Goal: Navigation & Orientation: Find specific page/section

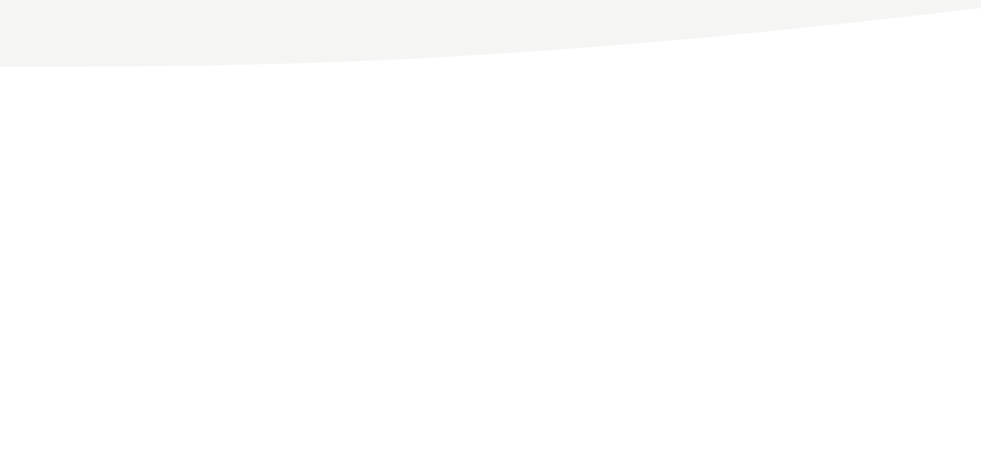
scroll to position [225, 0]
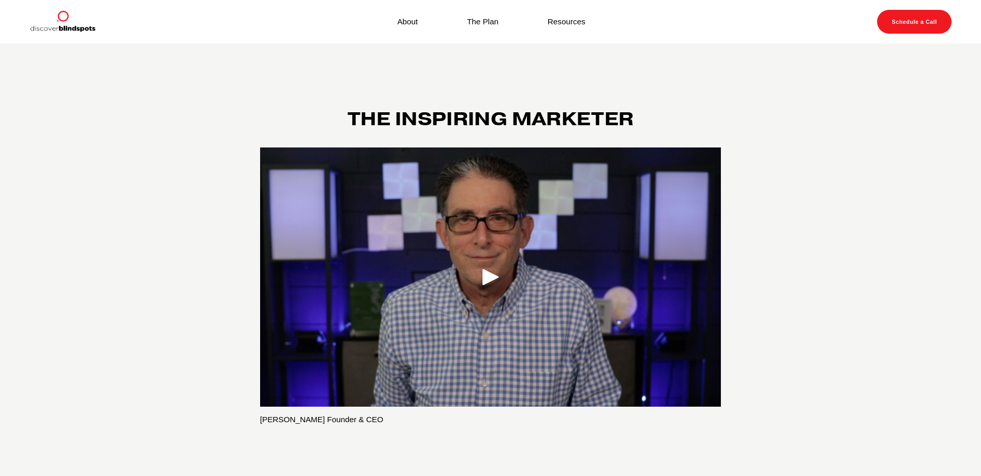
click at [493, 276] on div "Play" at bounding box center [490, 276] width 25 height 25
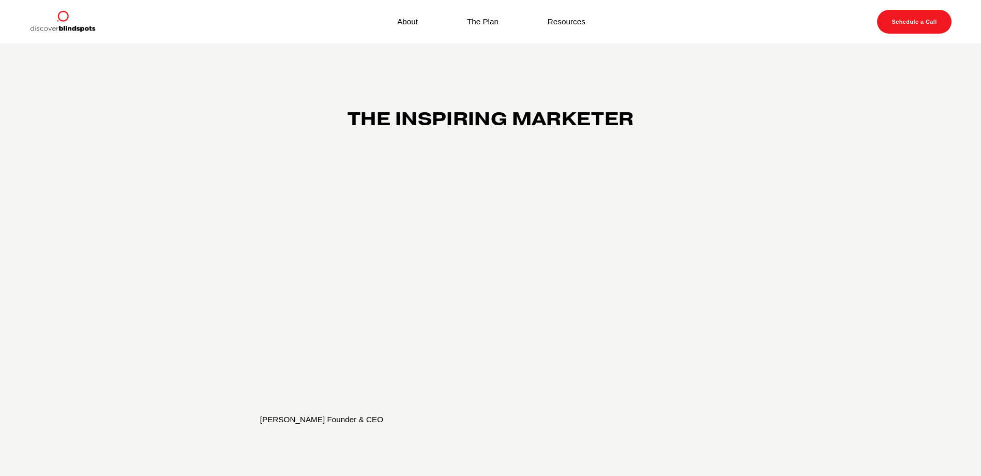
click at [576, 24] on link "Resources" at bounding box center [566, 21] width 38 height 14
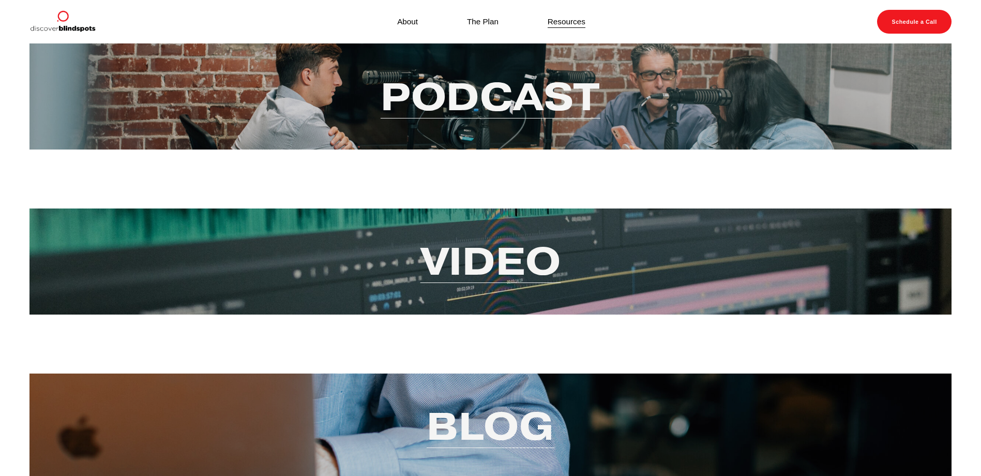
click at [502, 259] on link "Video" at bounding box center [490, 261] width 141 height 50
click at [512, 110] on link "Podcast" at bounding box center [490, 96] width 220 height 50
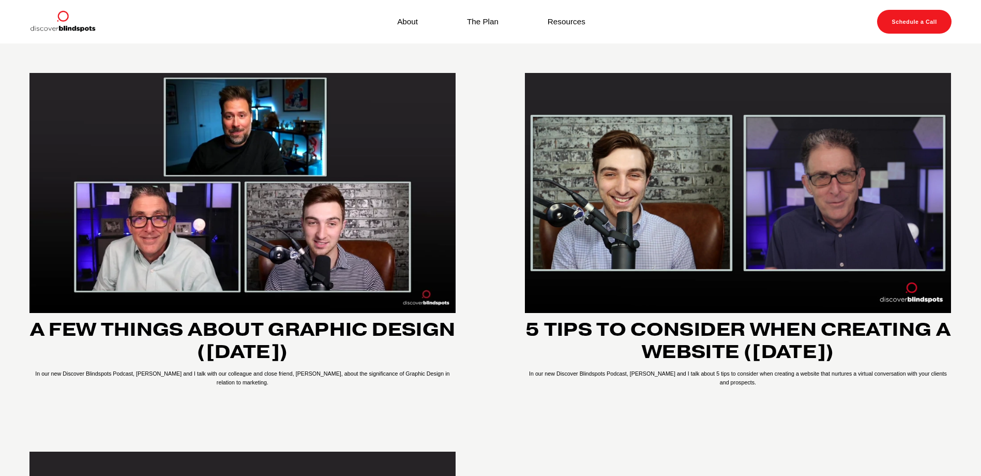
click at [490, 20] on link "The Plan" at bounding box center [483, 21] width 32 height 14
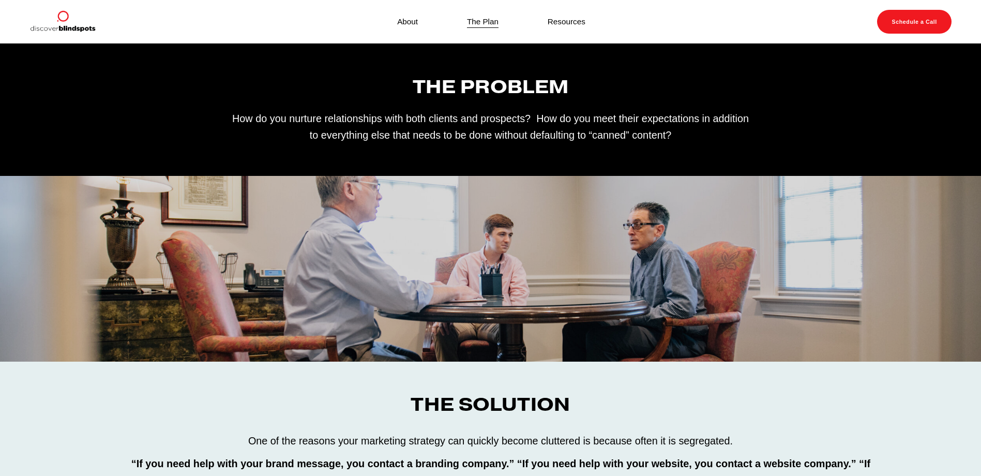
click at [414, 22] on link "About" at bounding box center [407, 21] width 21 height 14
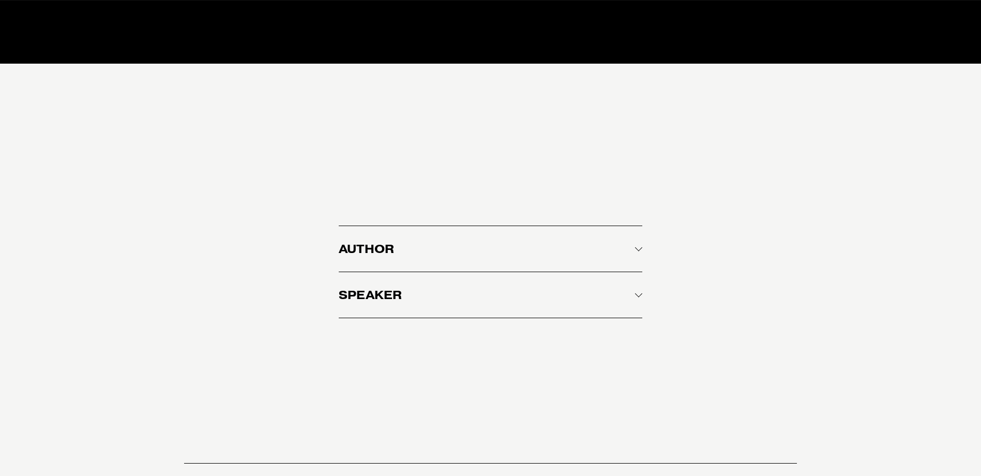
scroll to position [1341, 0]
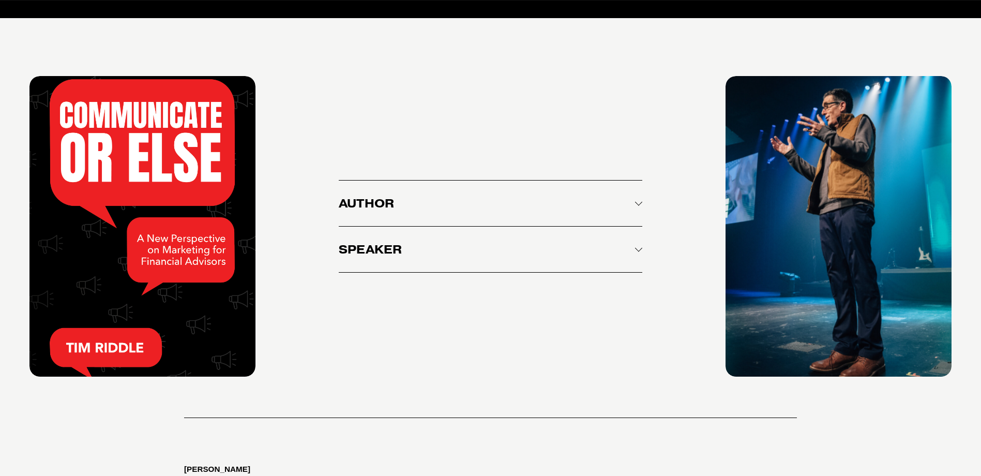
click at [370, 205] on span "Author" at bounding box center [487, 203] width 296 height 14
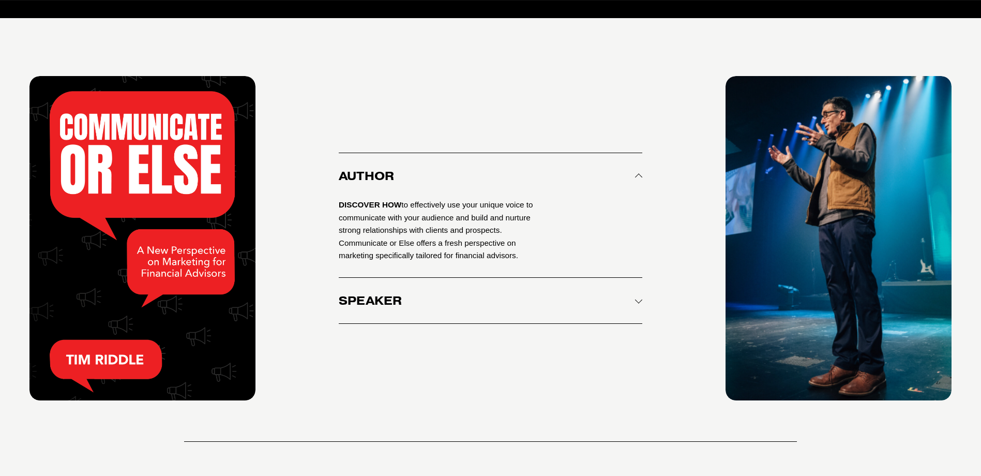
click at [385, 181] on span "Author" at bounding box center [487, 176] width 296 height 14
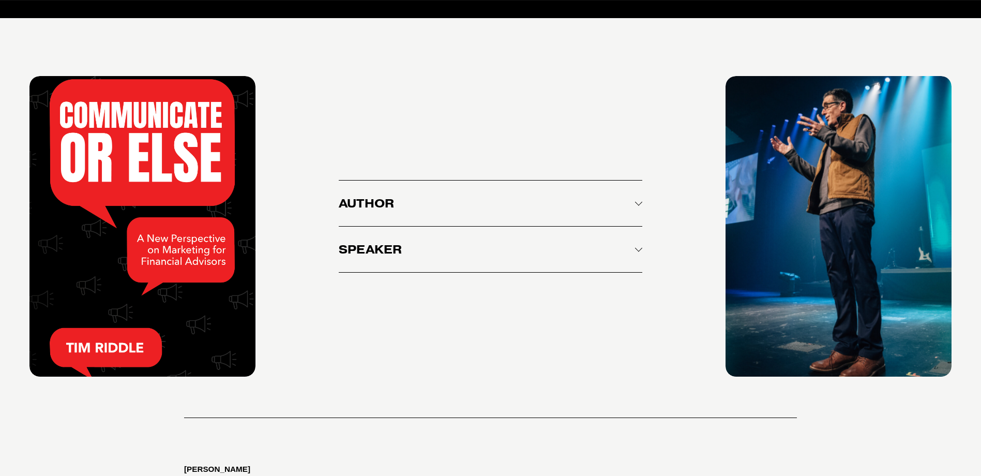
click at [376, 253] on span "Speaker" at bounding box center [487, 249] width 296 height 14
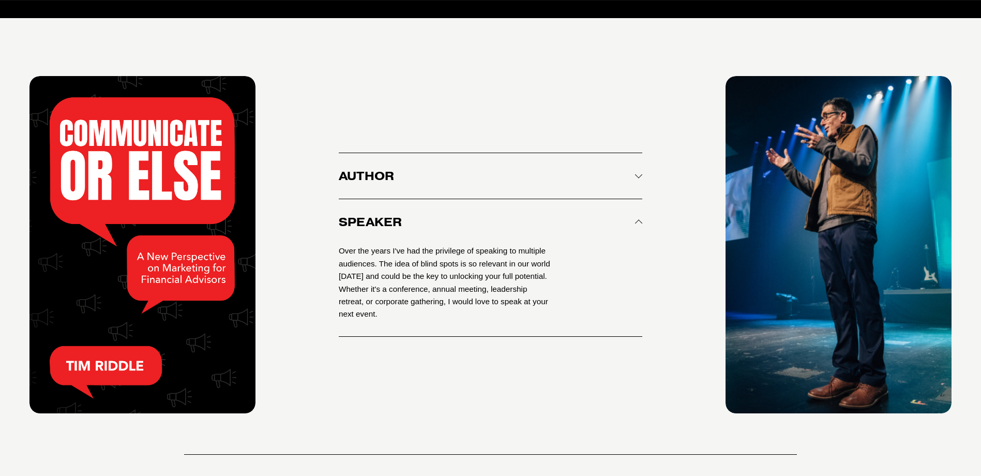
click at [381, 238] on button "Speaker" at bounding box center [490, 221] width 303 height 45
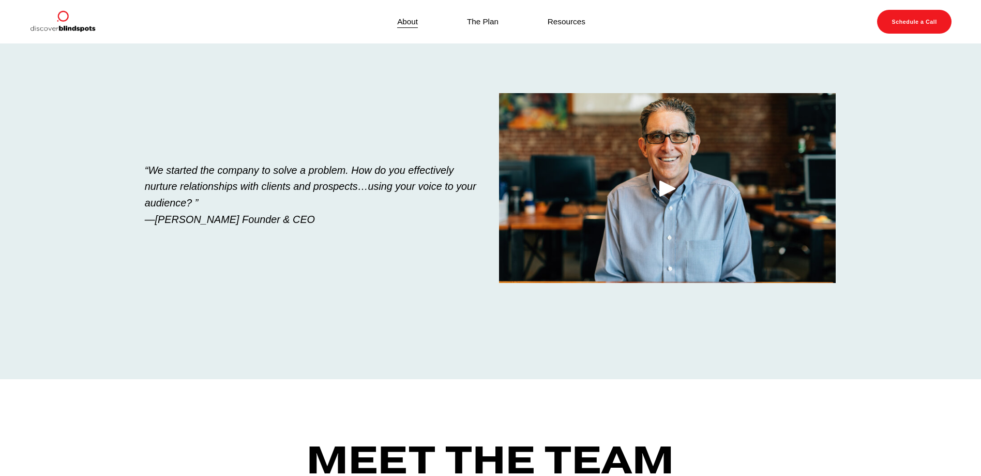
scroll to position [0, 0]
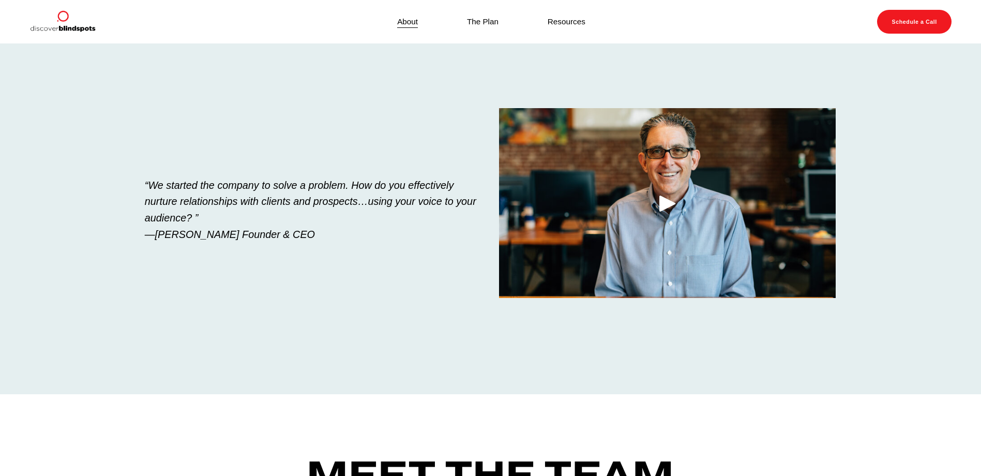
click at [480, 19] on link "The Plan" at bounding box center [483, 21] width 32 height 14
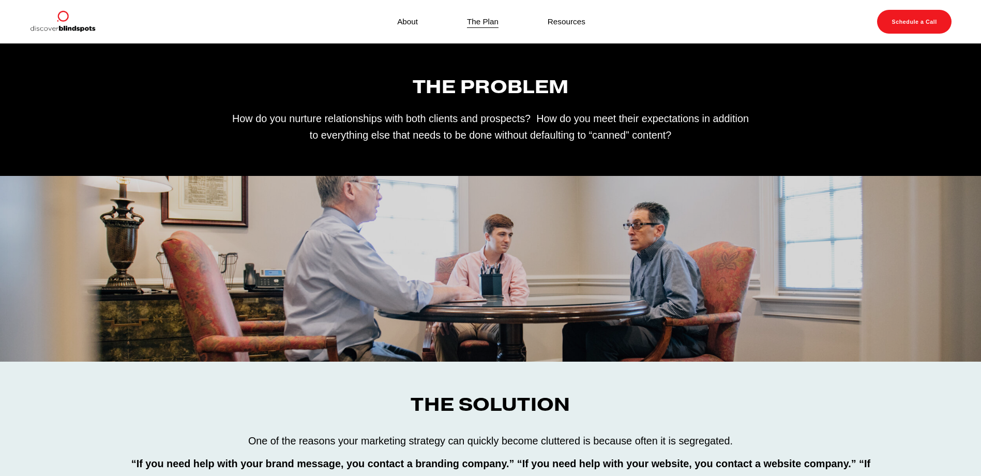
click at [939, 23] on link "Schedule a Call" at bounding box center [914, 22] width 74 height 24
